Goal: Navigation & Orientation: Find specific page/section

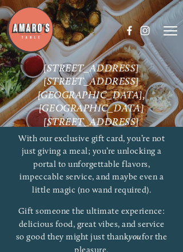
scroll to position [26, 0]
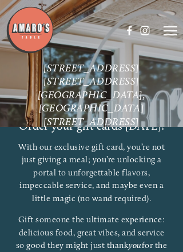
click at [174, 35] on line at bounding box center [170, 35] width 14 height 0
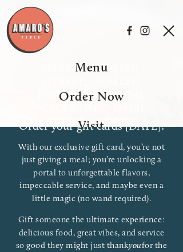
click at [98, 73] on span "Menu" at bounding box center [91, 66] width 33 height 15
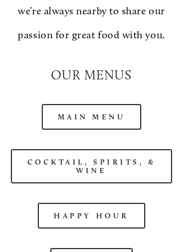
scroll to position [1353, 0]
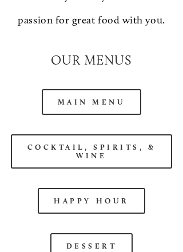
click at [98, 110] on link "Main Menu" at bounding box center [92, 103] width 100 height 26
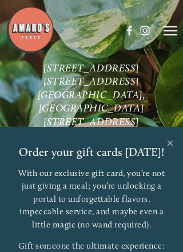
click at [170, 35] on line at bounding box center [170, 35] width 14 height 0
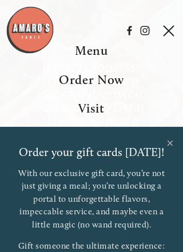
click at [102, 58] on span "Menu" at bounding box center [91, 50] width 33 height 15
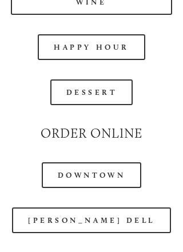
scroll to position [1507, 0]
click at [107, 188] on link "Downtown" at bounding box center [91, 175] width 99 height 26
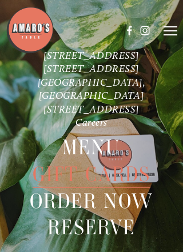
scroll to position [25, 0]
